Goal: Information Seeking & Learning: Check status

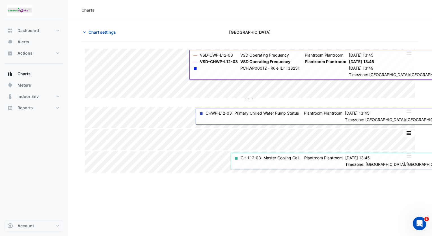
click at [358, 204] on div "Charts Chart settings [GEOGRAPHIC_DATA] Split by Equip Split All Split None Pri…" at bounding box center [250, 118] width 364 height 236
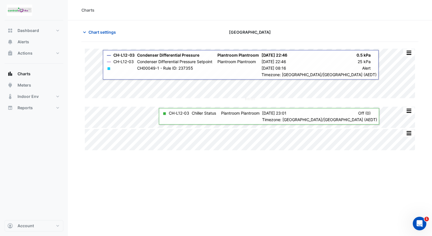
click at [327, 182] on div "Charts Chart settings [GEOGRAPHIC_DATA] Split All Split None Print Save as JPEG…" at bounding box center [250, 118] width 364 height 236
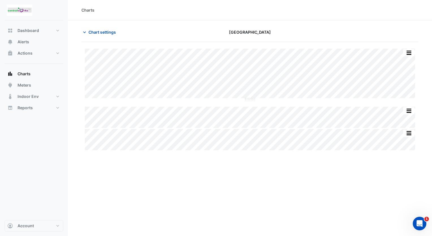
click at [318, 196] on div "Charts Chart settings [GEOGRAPHIC_DATA] Split All Split None Print Save as JPEG…" at bounding box center [250, 118] width 364 height 236
